Goal: Task Accomplishment & Management: Complete application form

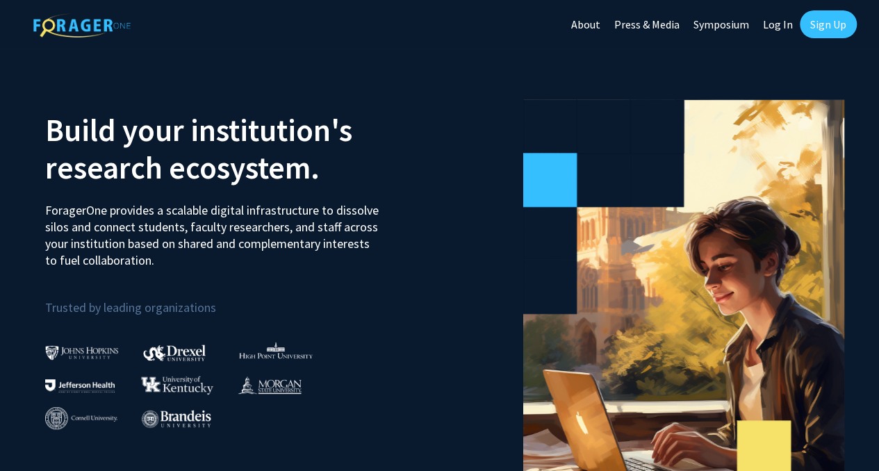
click at [478, 259] on div at bounding box center [642, 306] width 405 height 447
click at [765, 19] on link "Log In" at bounding box center [778, 24] width 44 height 49
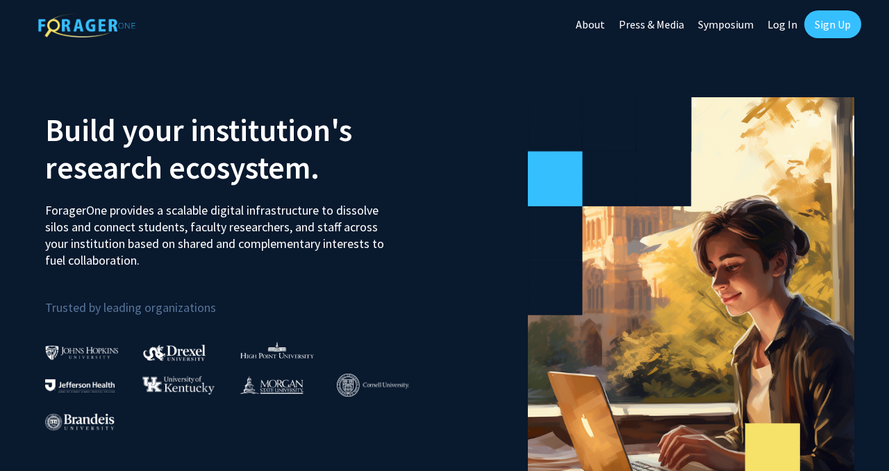
select select
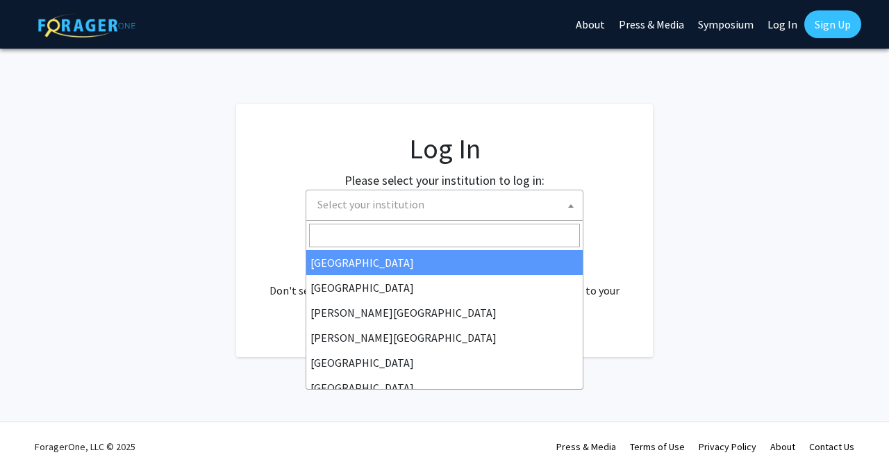
click at [481, 216] on span "Select your institution" at bounding box center [447, 204] width 271 height 28
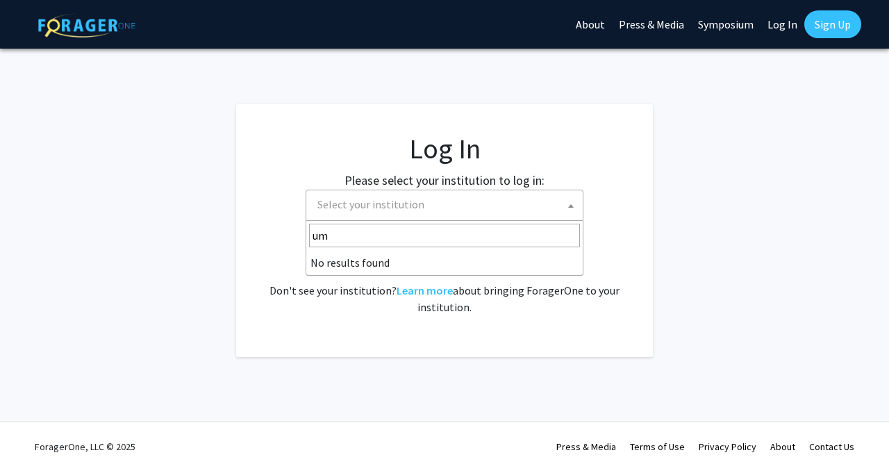
type input "u"
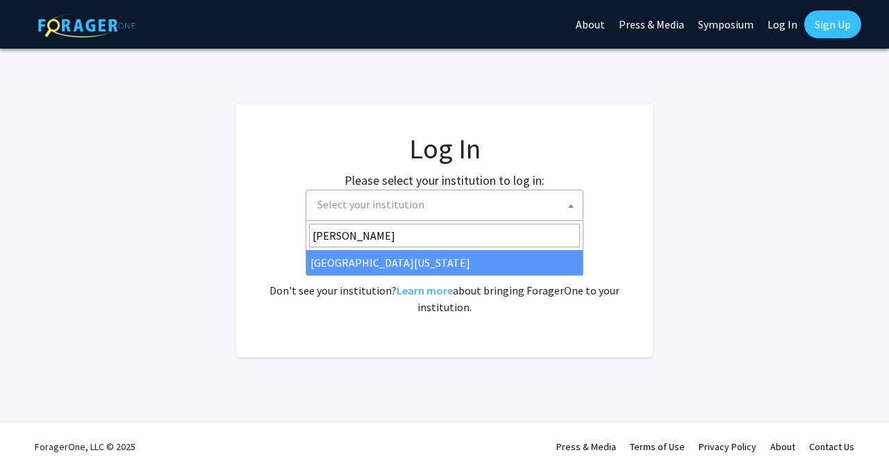
type input "[PERSON_NAME]"
select select "31"
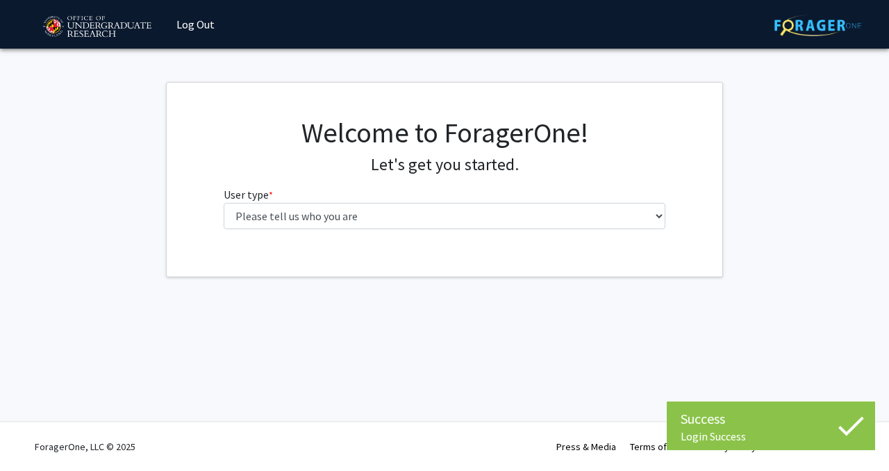
click at [369, 230] on div "Welcome to ForagerOne! Let's get you started. User type * required Please tell …" at bounding box center [444, 178] width 463 height 124
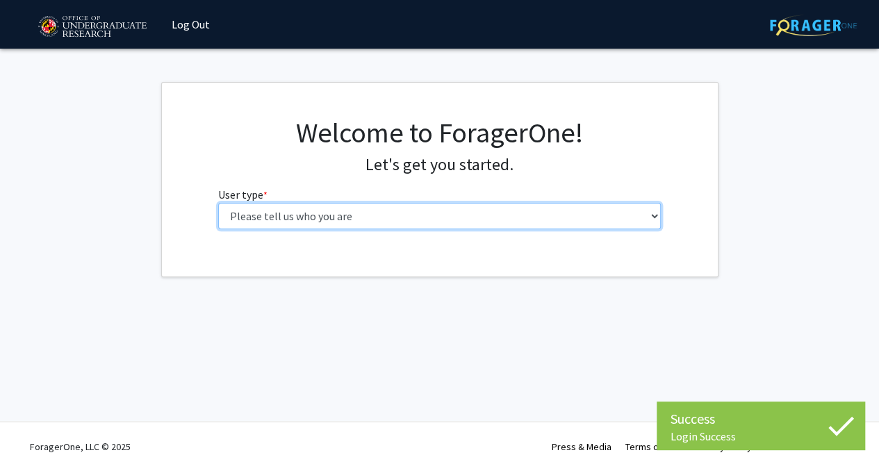
click at [364, 217] on select "Please tell us who you are Undergraduate Student Master's Student Doctoral Cand…" at bounding box center [439, 216] width 442 height 26
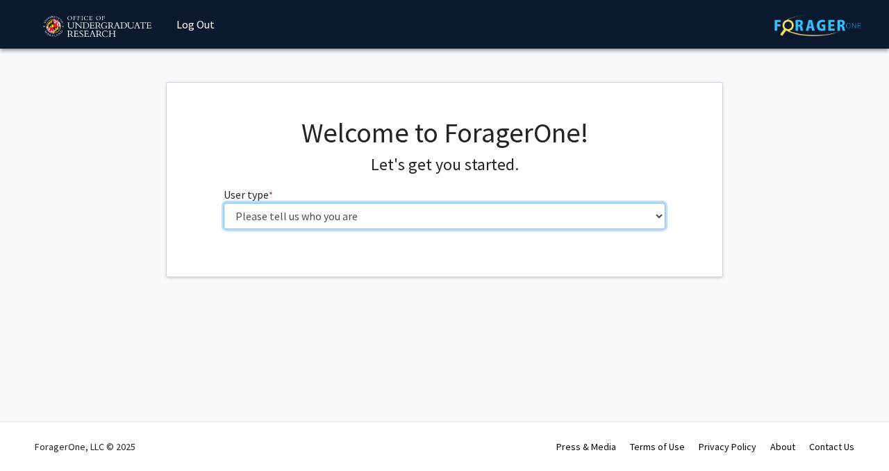
select select "1: undergrad"
click at [224, 203] on select "Please tell us who you are Undergraduate Student Master's Student Doctoral Cand…" at bounding box center [445, 216] width 442 height 26
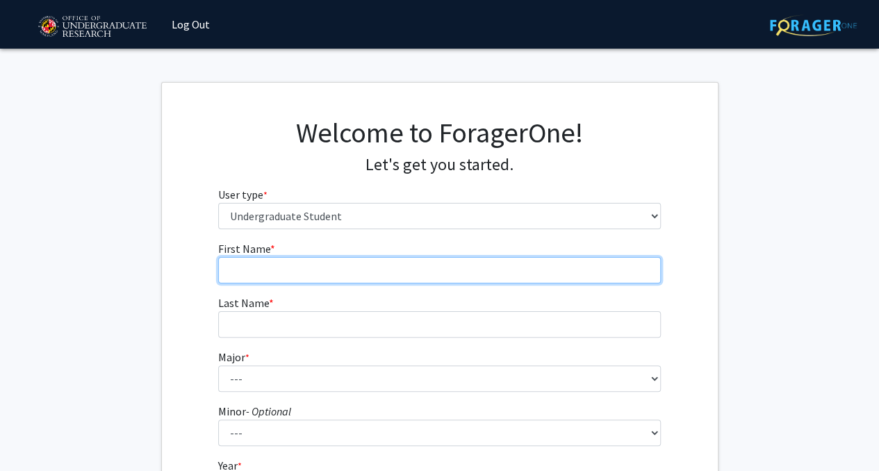
click at [341, 271] on input "First Name * required" at bounding box center [439, 270] width 442 height 26
type input "Colin"
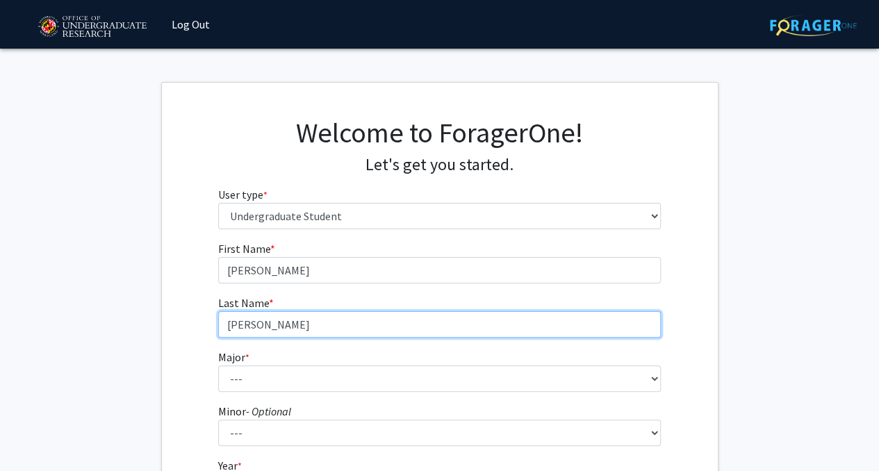
type input "Pollard"
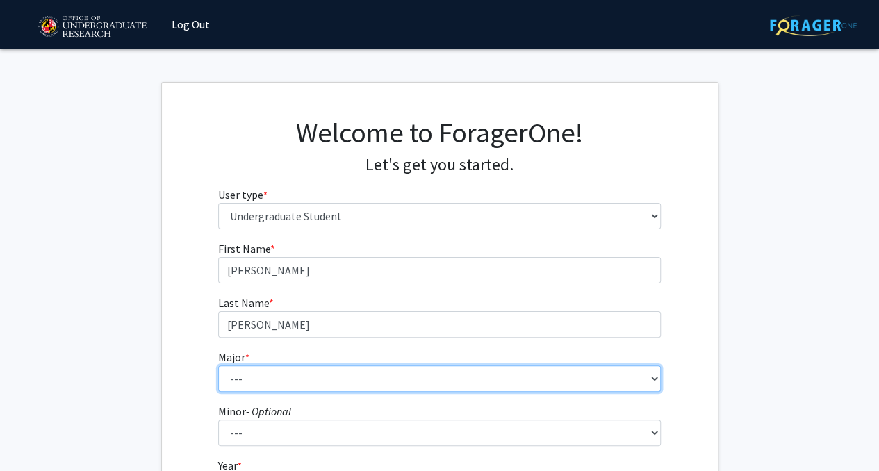
click at [281, 377] on select "--- Accounting Aerospace Engineering African American and Africana Studies Agri…" at bounding box center [439, 378] width 442 height 26
select select "28: 2329"
click at [218, 365] on select "--- Accounting Aerospace Engineering African American and Africana Studies Agri…" at bounding box center [439, 378] width 442 height 26
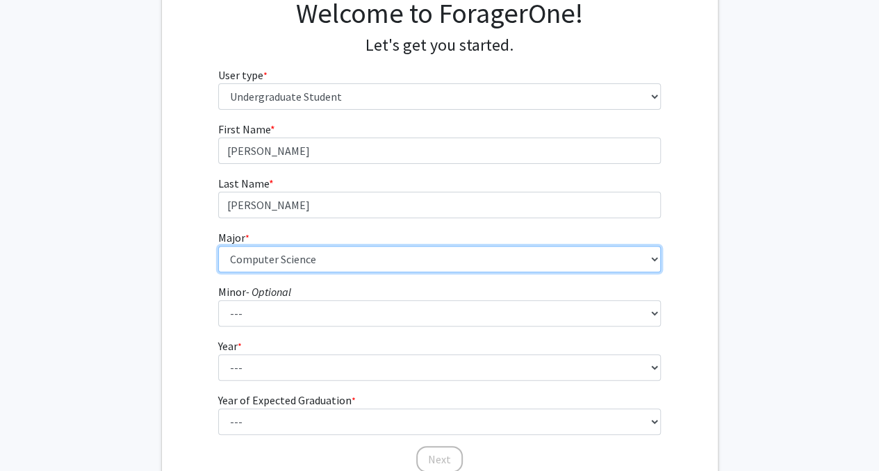
scroll to position [140, 0]
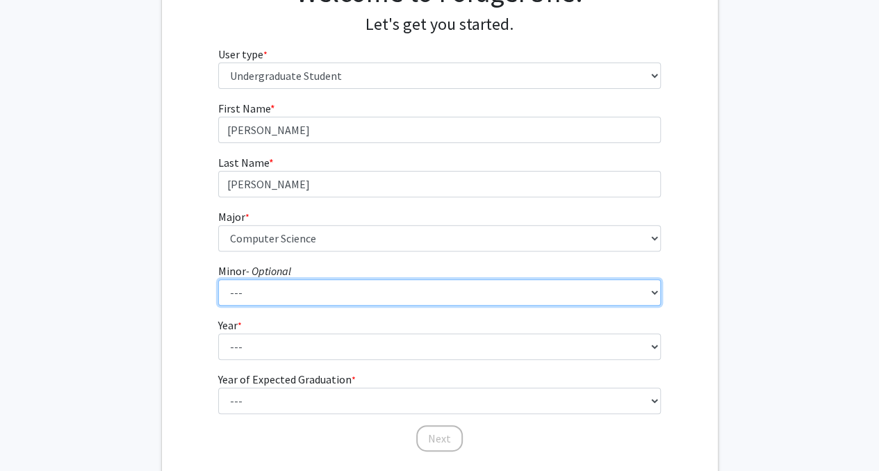
click at [331, 292] on select "--- Actuarial Mathematics Advanced Cybersecurity Experience for Students Africa…" at bounding box center [439, 292] width 442 height 26
select select "69: 1872"
click at [218, 279] on select "--- Actuarial Mathematics Advanced Cybersecurity Experience for Students Africa…" at bounding box center [439, 292] width 442 height 26
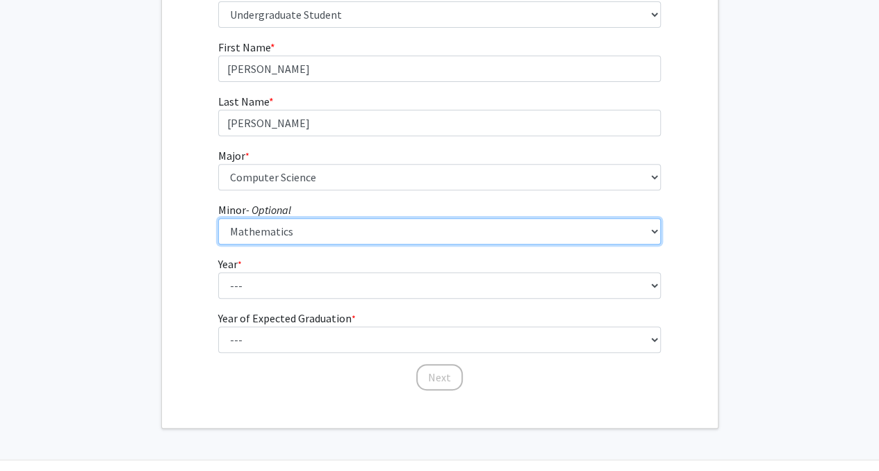
scroll to position [203, 0]
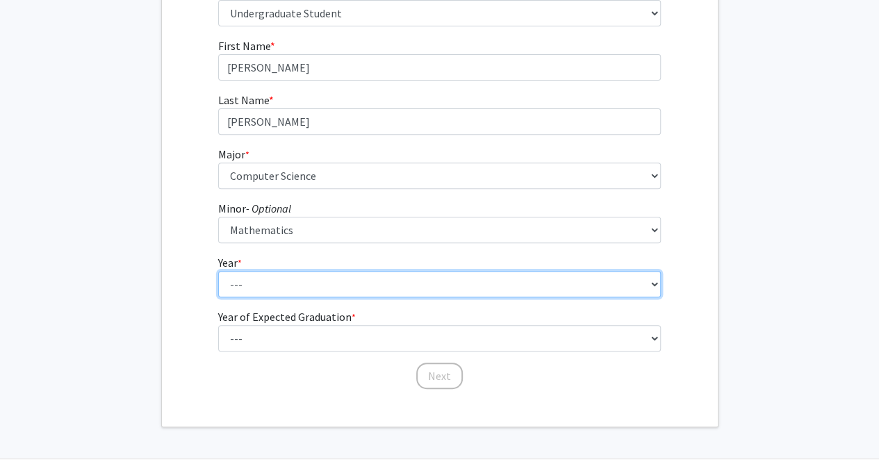
click at [298, 287] on select "--- First-year Sophomore Junior Senior Postbaccalaureate Certificate" at bounding box center [439, 284] width 442 height 26
select select "3: junior"
click at [218, 271] on select "--- First-year Sophomore Junior Senior Postbaccalaureate Certificate" at bounding box center [439, 284] width 442 height 26
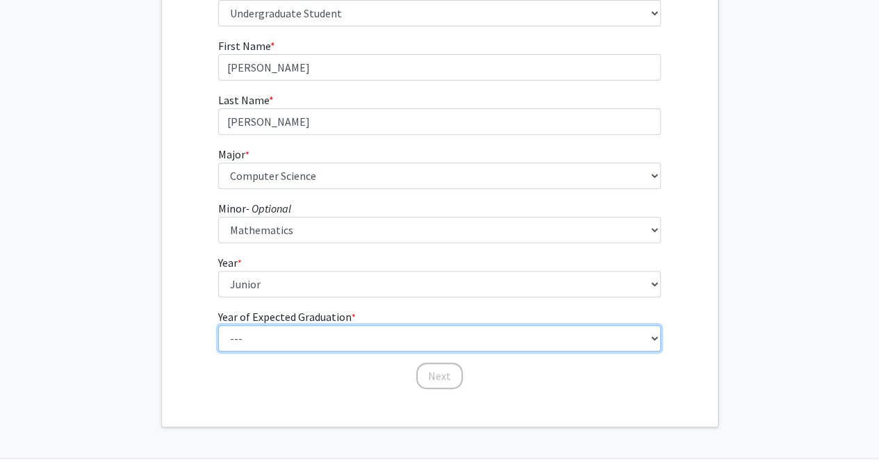
click at [317, 337] on select "--- 2025 2026 2027 2028 2029 2030 2031 2032 2033 2034" at bounding box center [439, 338] width 442 height 26
select select "3: 2027"
click at [218, 325] on select "--- 2025 2026 2027 2028 2029 2030 2031 2032 2033 2034" at bounding box center [439, 338] width 442 height 26
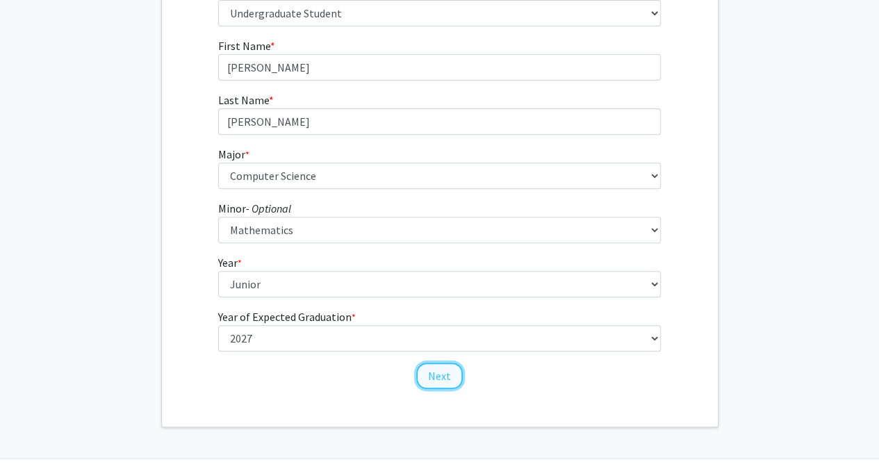
click at [438, 380] on button "Next" at bounding box center [439, 376] width 47 height 26
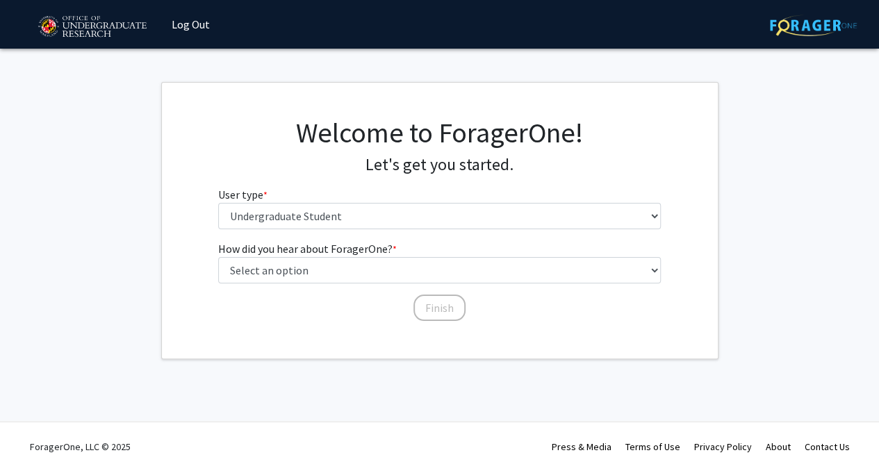
scroll to position [0, 0]
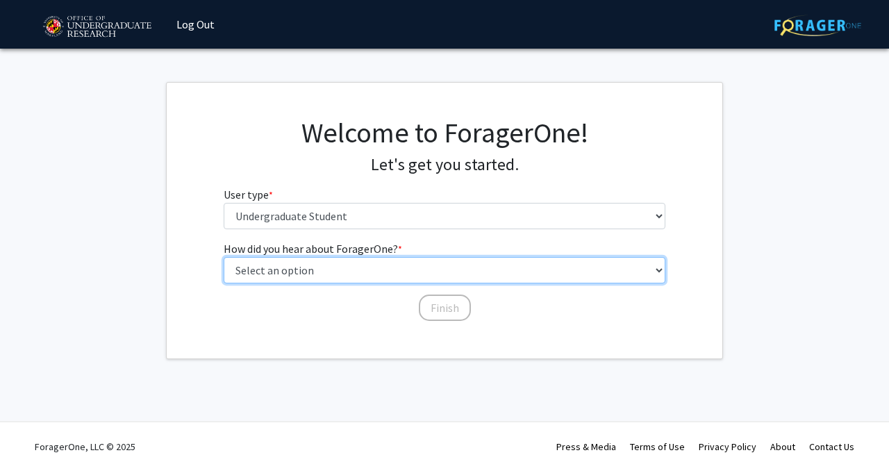
click at [415, 265] on select "Select an option Peer/student recommendation Faculty/staff recommendation Unive…" at bounding box center [445, 270] width 442 height 26
select select "1: peer_recommendation"
click at [224, 257] on select "Select an option Peer/student recommendation Faculty/staff recommendation Unive…" at bounding box center [445, 270] width 442 height 26
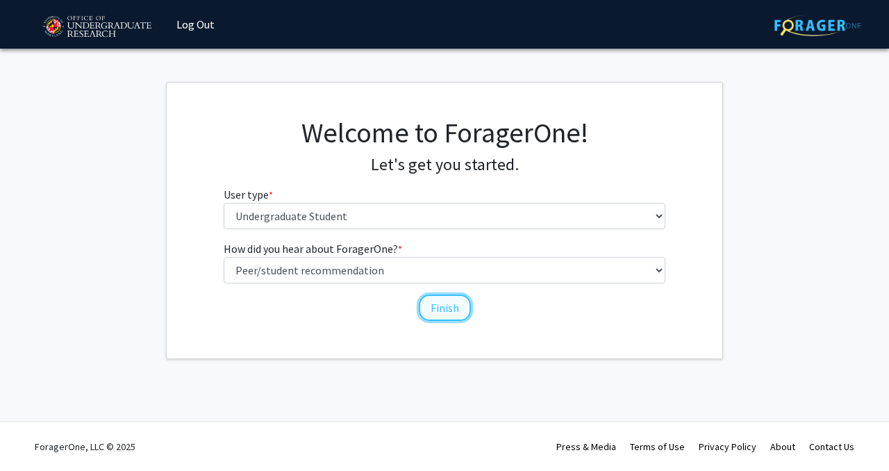
click at [433, 308] on button "Finish" at bounding box center [445, 307] width 52 height 26
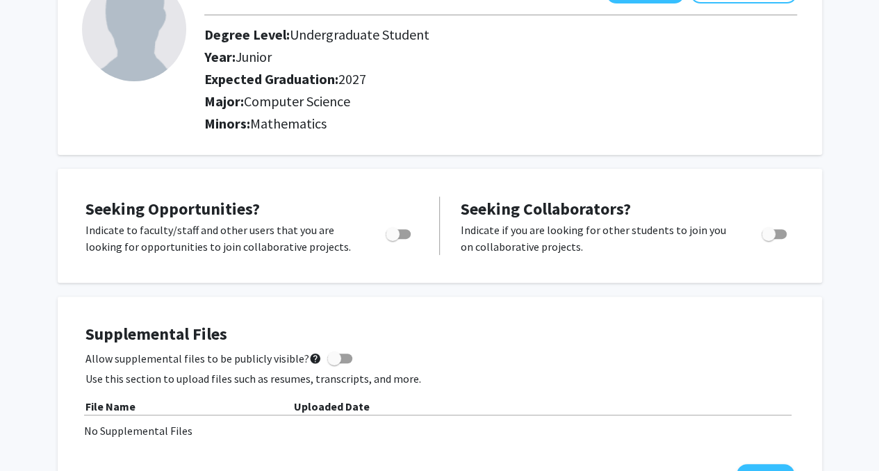
scroll to position [116, 0]
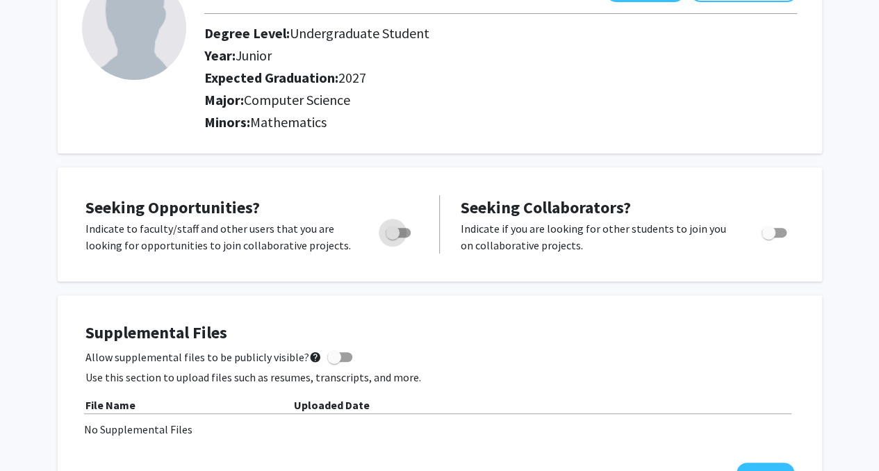
click at [397, 231] on span "Toggle" at bounding box center [392, 233] width 14 height 14
click at [392, 238] on input "Are you actively seeking opportunities?" at bounding box center [392, 238] width 1 height 1
checkbox input "true"
click at [770, 231] on span "Toggle" at bounding box center [768, 233] width 14 height 14
click at [768, 238] on input "Would you like to receive other student requests to work with you?" at bounding box center [767, 238] width 1 height 1
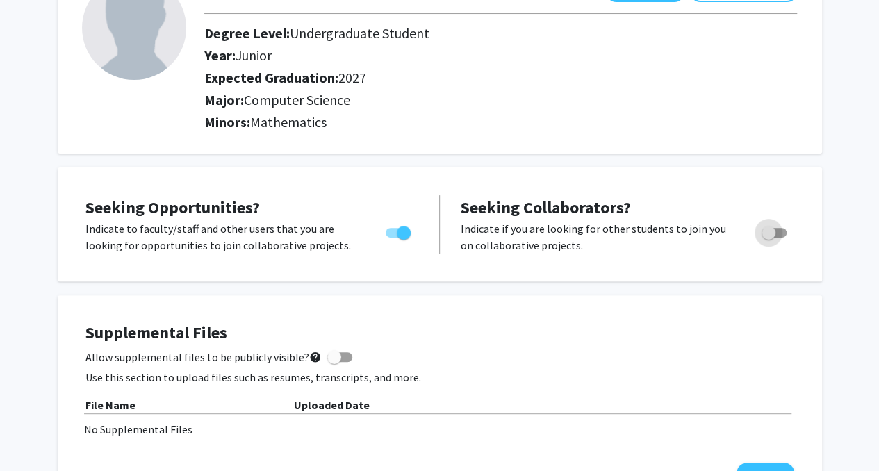
checkbox input "true"
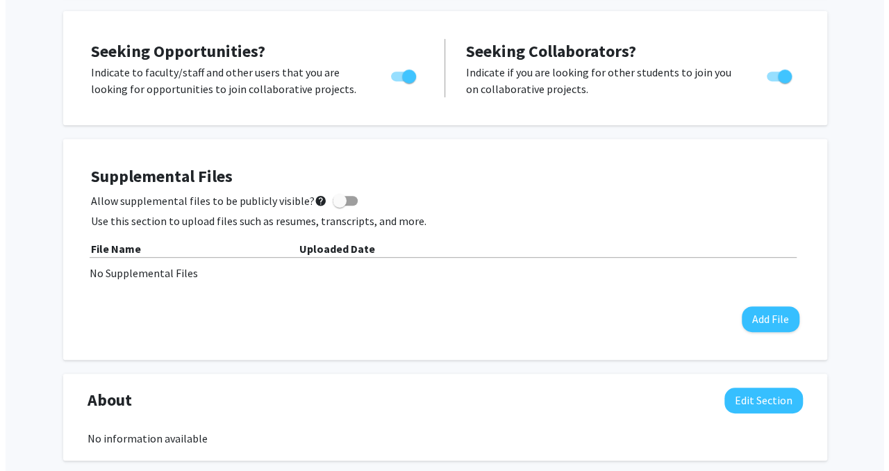
scroll to position [273, 0]
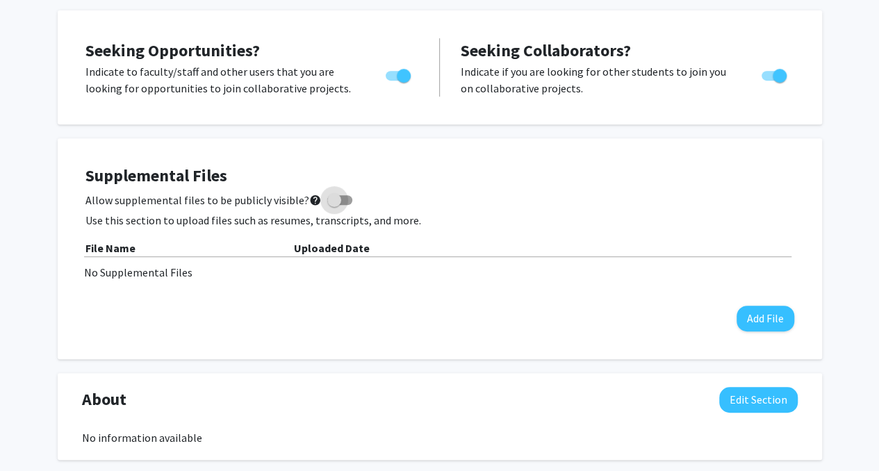
click at [328, 198] on span at bounding box center [334, 200] width 14 height 14
click at [333, 205] on input "Allow supplemental files to be publicly visible? help" at bounding box center [333, 205] width 1 height 1
checkbox input "true"
click at [757, 306] on button "Add File" at bounding box center [765, 319] width 58 height 26
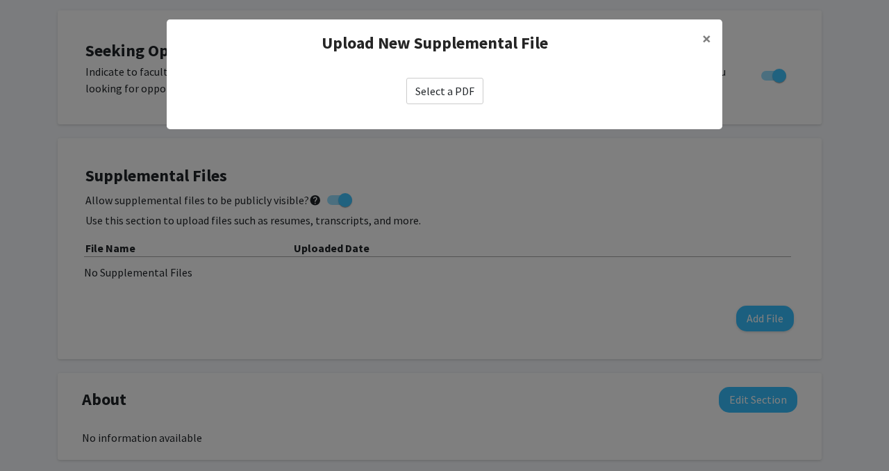
click at [444, 88] on label "Select a PDF" at bounding box center [444, 91] width 77 height 26
click at [0, 0] on input "Select a PDF" at bounding box center [0, 0] width 0 height 0
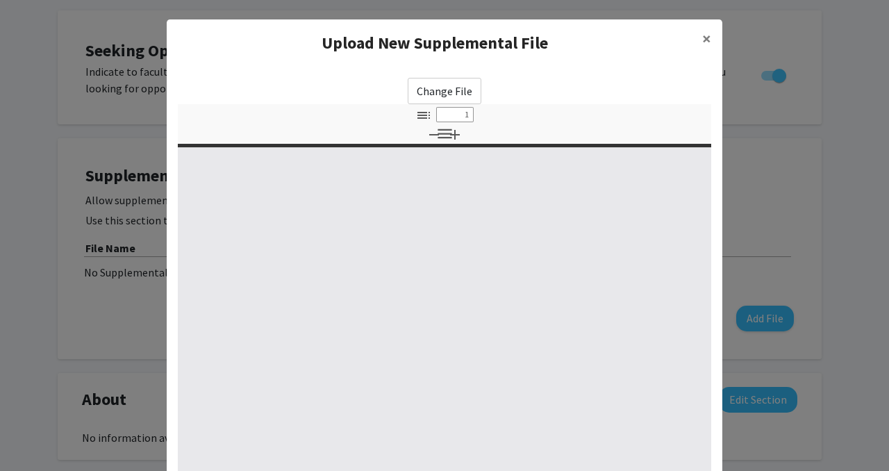
scroll to position [186, 0]
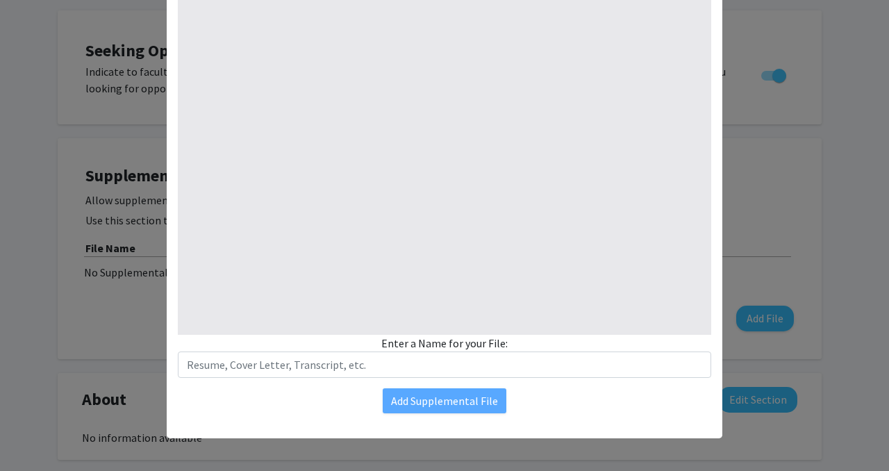
select select "custom"
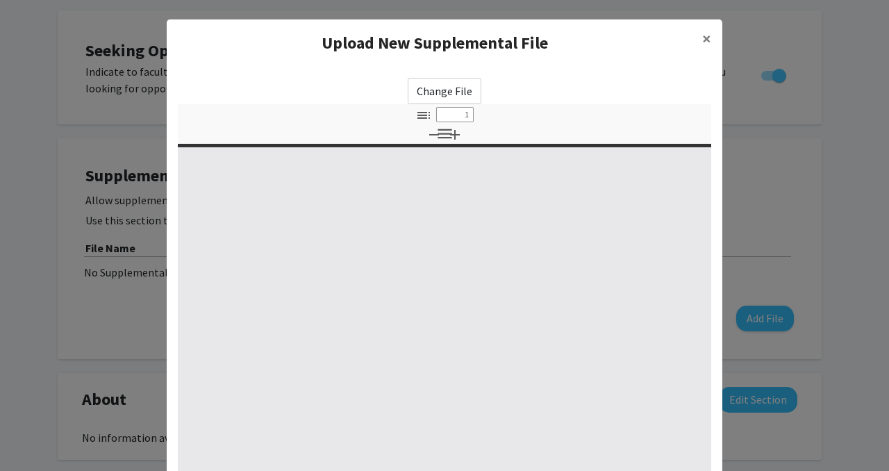
type input "0"
select select "custom"
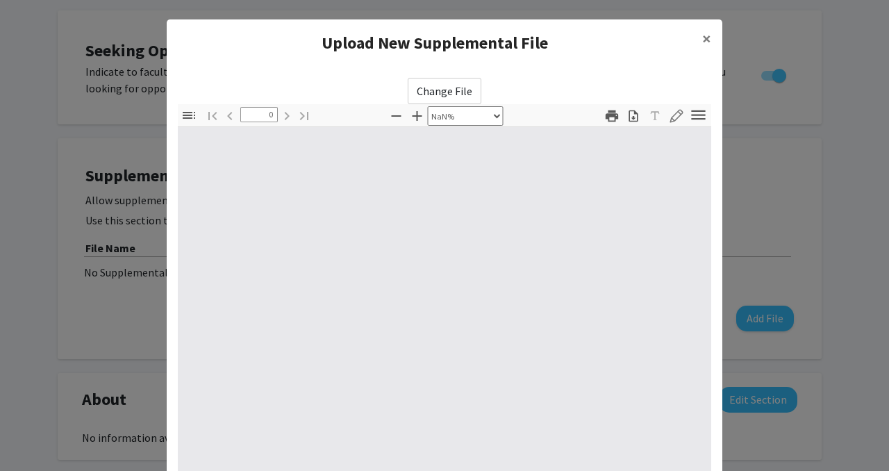
scroll to position [186, 0]
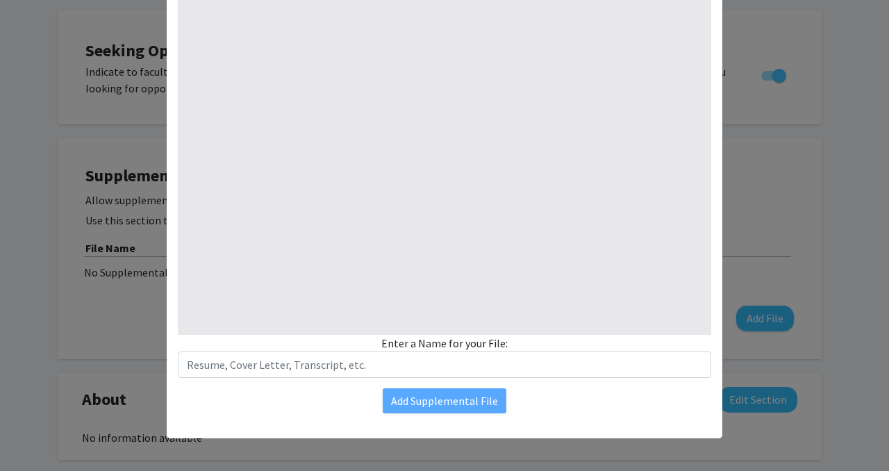
type input "1"
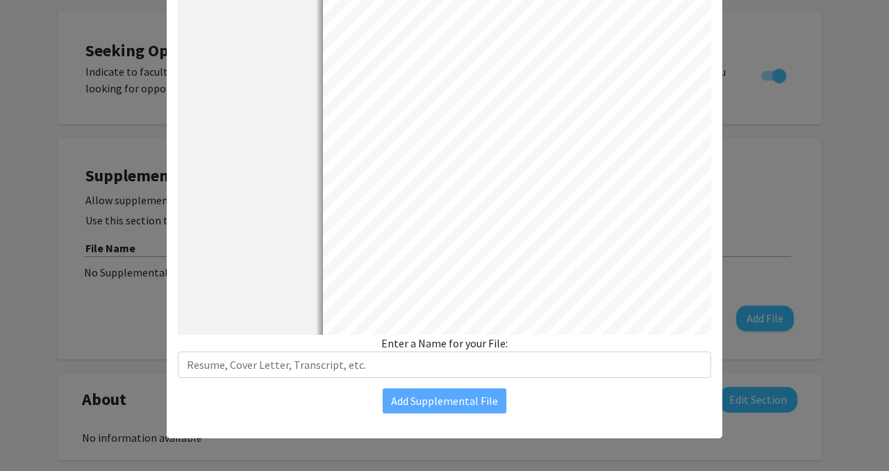
select select "auto"
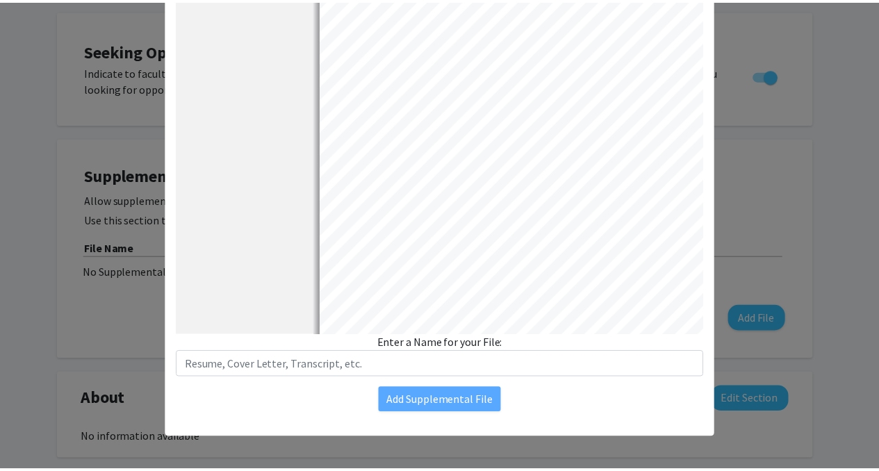
scroll to position [2, 0]
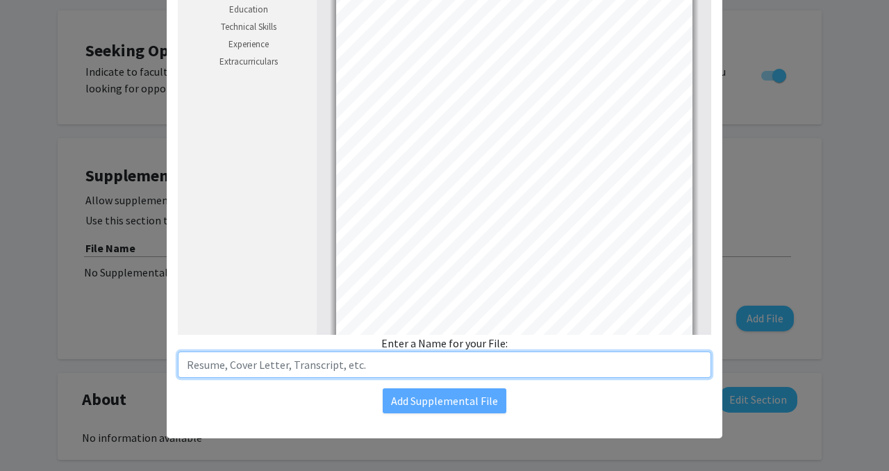
click at [433, 353] on input "text" at bounding box center [444, 364] width 533 height 26
type input "Resume"
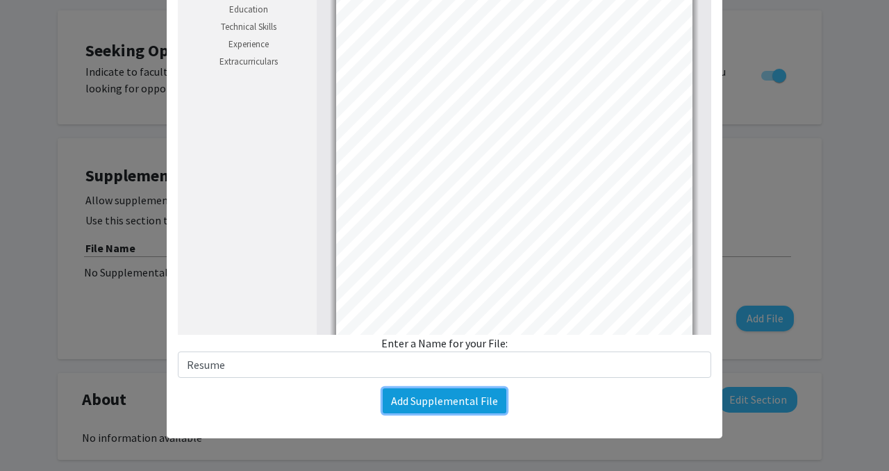
click at [435, 399] on button "Add Supplemental File" at bounding box center [445, 400] width 124 height 25
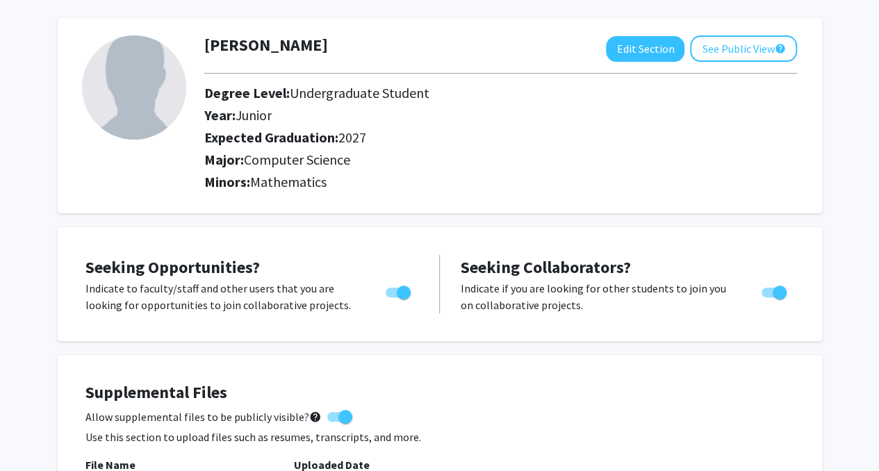
scroll to position [0, 0]
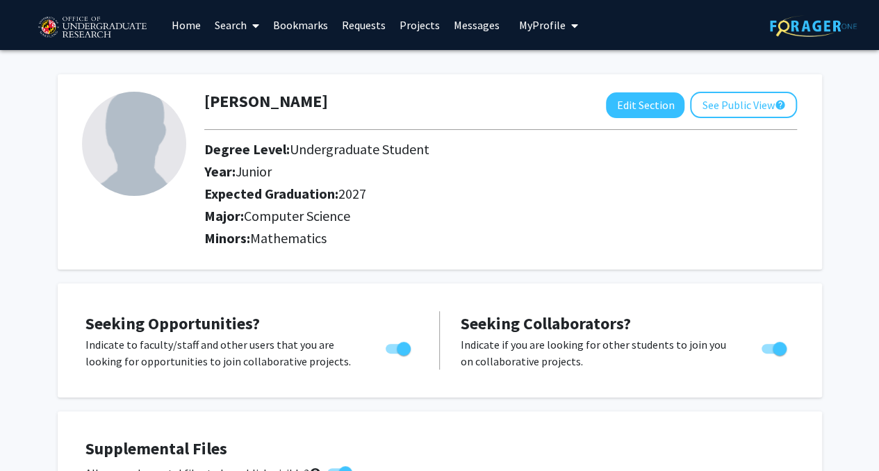
click at [244, 25] on link "Search" at bounding box center [237, 25] width 58 height 49
click at [269, 65] on span "Faculty/Staff" at bounding box center [259, 64] width 102 height 28
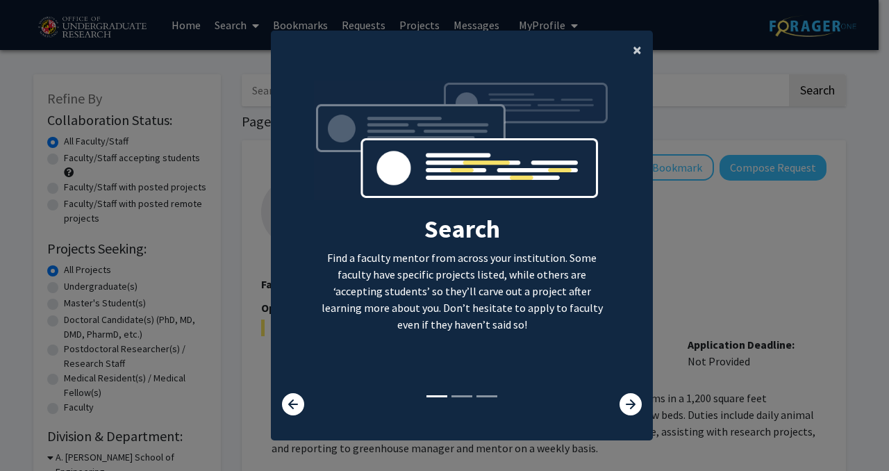
click at [626, 51] on button "×" at bounding box center [637, 50] width 31 height 39
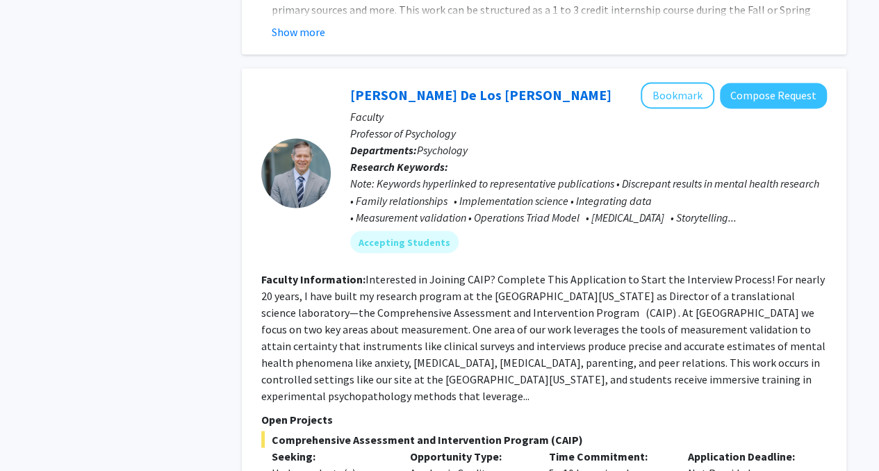
scroll to position [6595, 0]
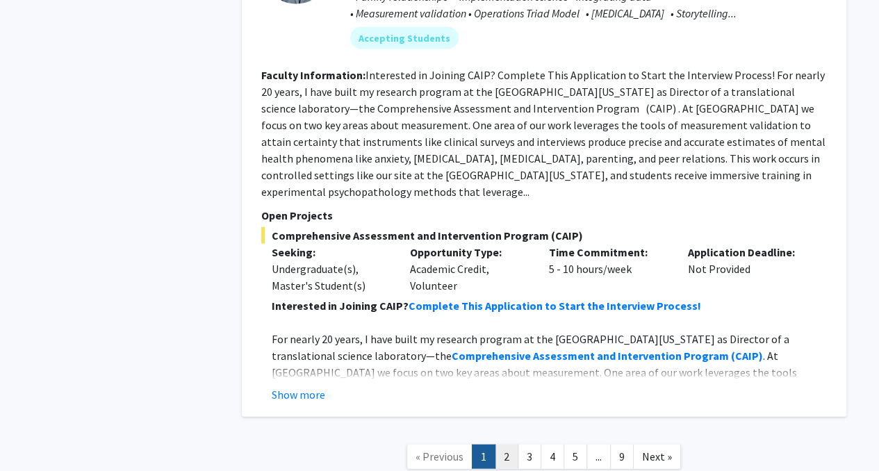
click at [511, 444] on link "2" at bounding box center [506, 456] width 24 height 24
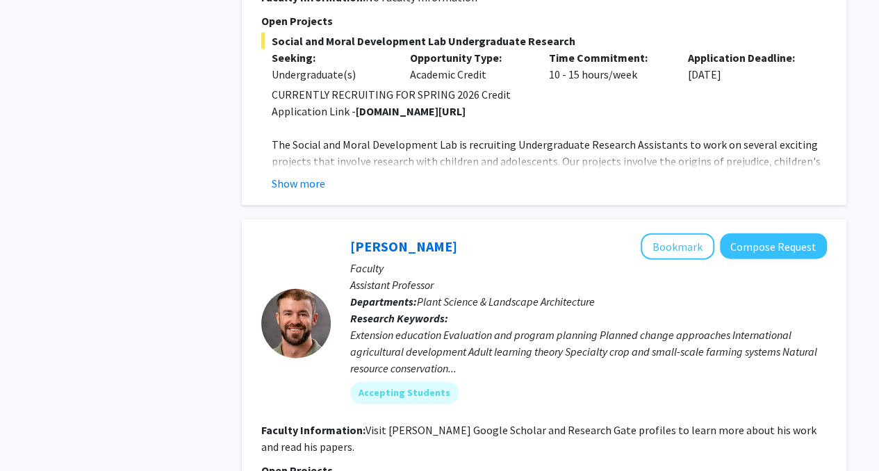
scroll to position [4225, 0]
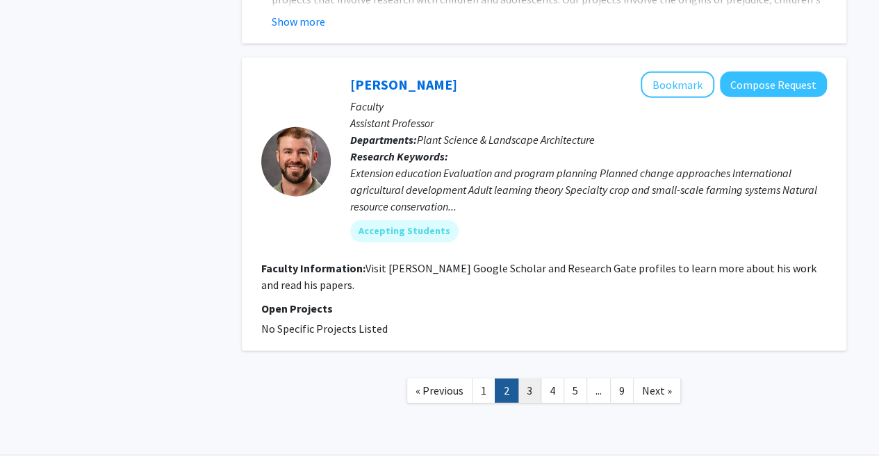
click at [526, 378] on link "3" at bounding box center [529, 390] width 24 height 24
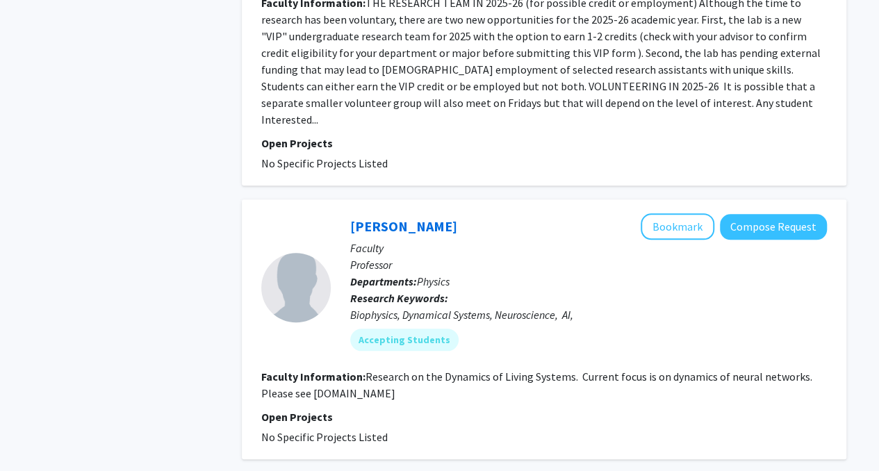
scroll to position [3267, 0]
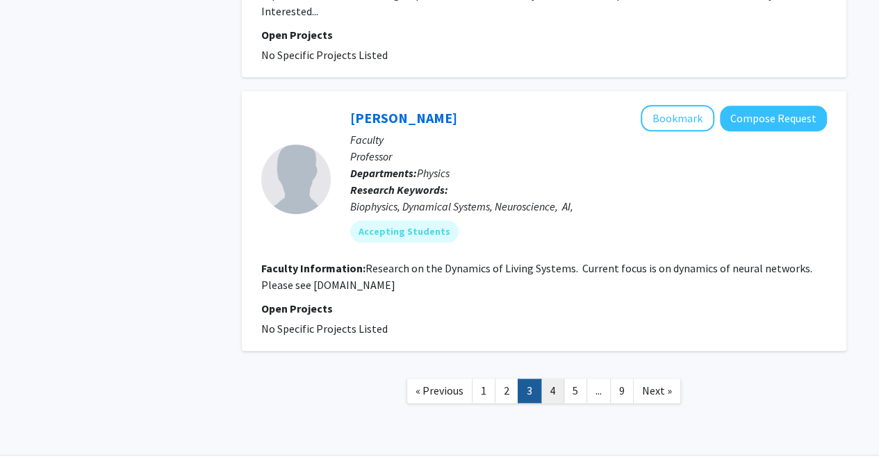
click at [554, 378] on link "4" at bounding box center [552, 390] width 24 height 24
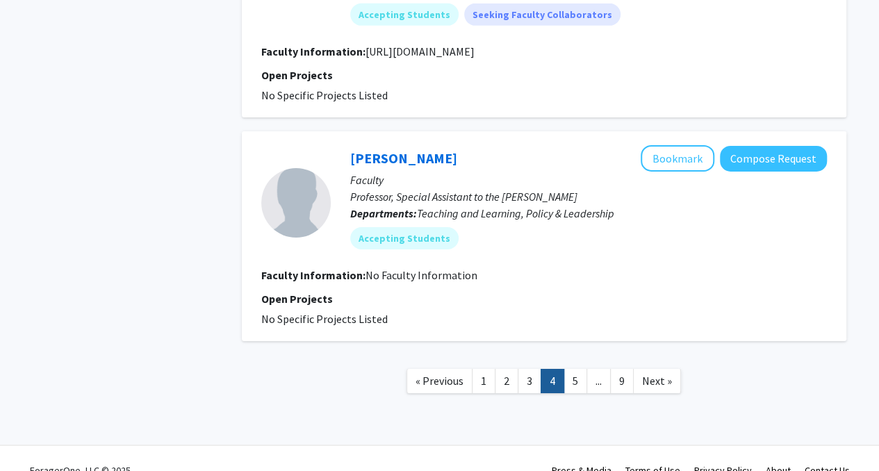
scroll to position [2301, 0]
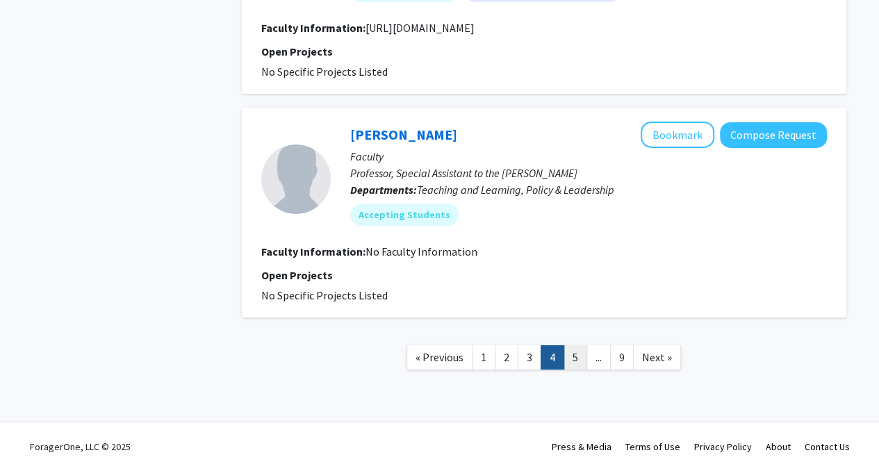
click at [574, 354] on link "5" at bounding box center [575, 357] width 24 height 24
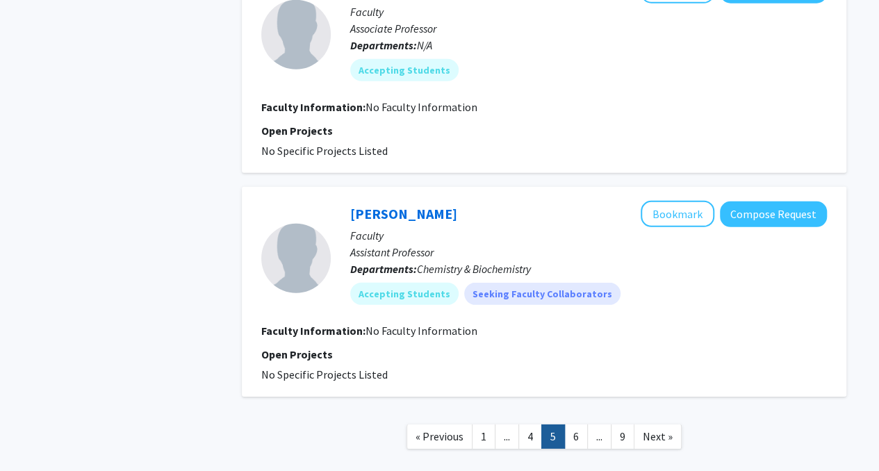
scroll to position [2029, 0]
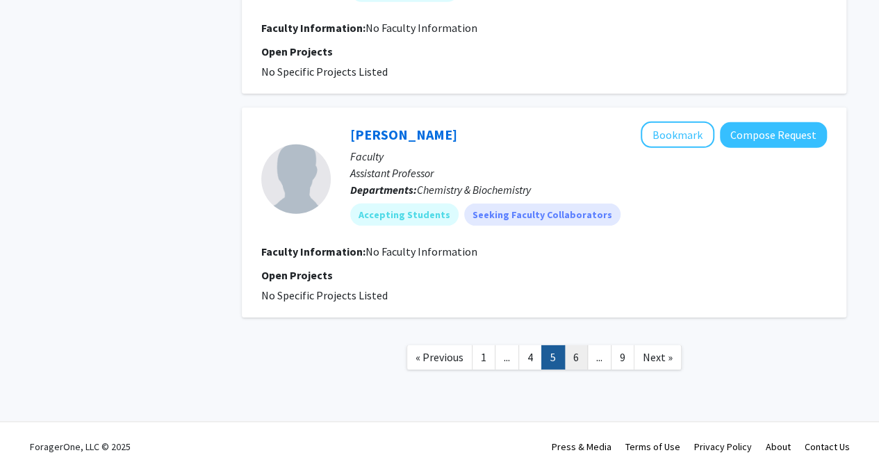
click at [572, 361] on link "6" at bounding box center [576, 357] width 24 height 24
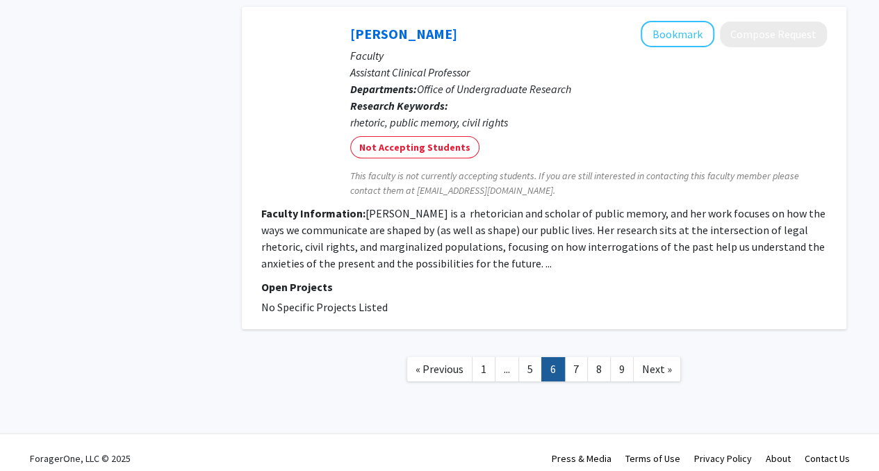
scroll to position [2505, 0]
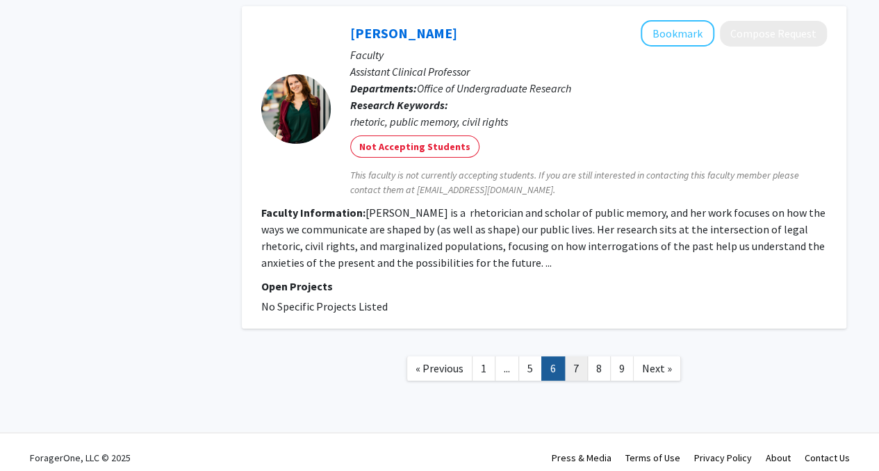
click at [578, 361] on link "7" at bounding box center [576, 368] width 24 height 24
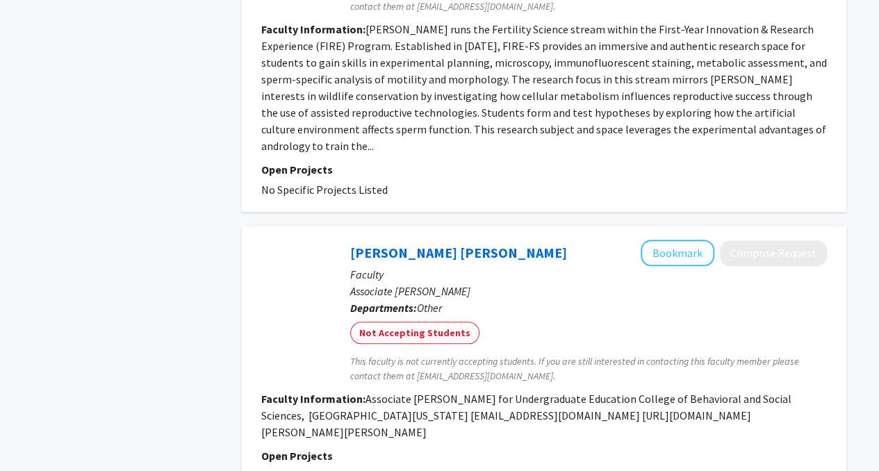
scroll to position [3166, 0]
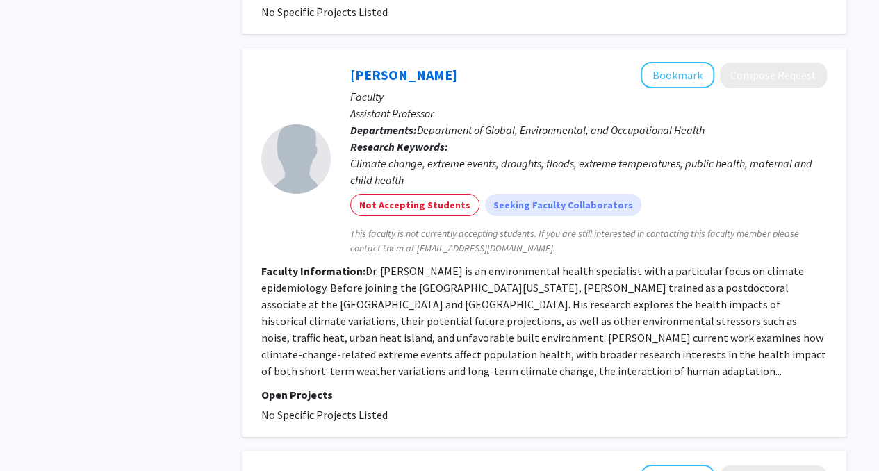
scroll to position [2668, 0]
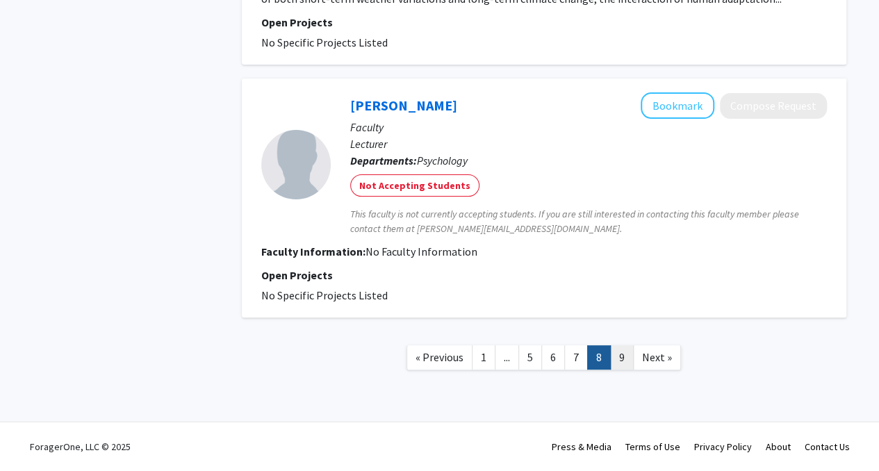
click at [617, 358] on link "9" at bounding box center [622, 357] width 24 height 24
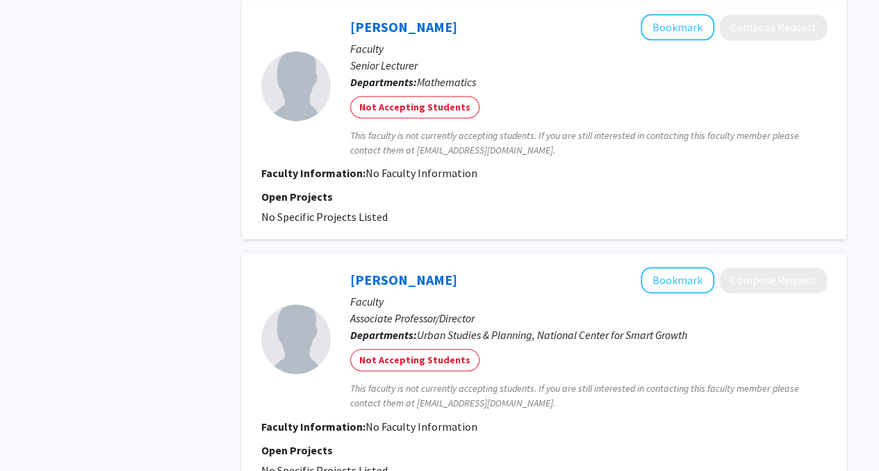
scroll to position [1073, 0]
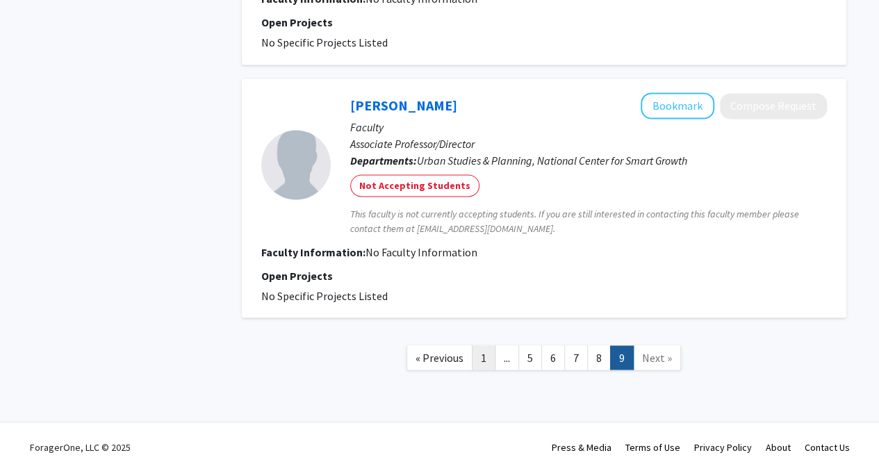
click at [481, 349] on link "1" at bounding box center [484, 357] width 24 height 24
